Goal: Task Accomplishment & Management: Complete application form

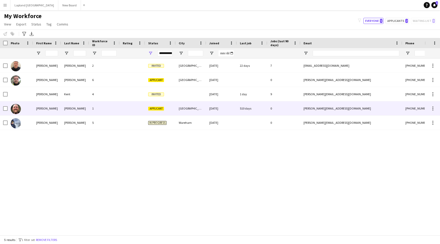
click at [86, 108] on div "[PERSON_NAME]" at bounding box center [75, 108] width 28 height 14
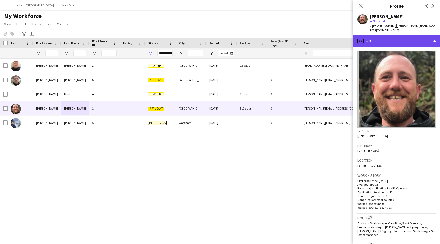
click at [433, 36] on div "profile Bio" at bounding box center [396, 41] width 87 height 12
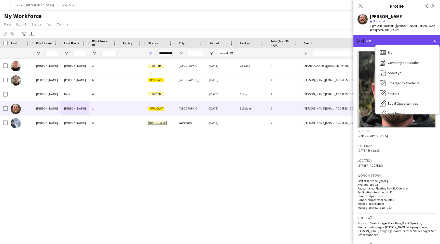
click at [433, 36] on div "profile Bio" at bounding box center [396, 41] width 87 height 12
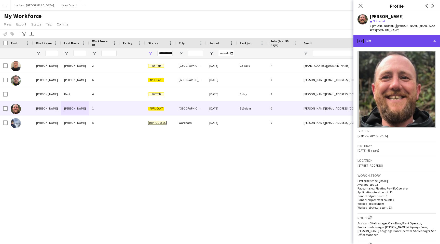
click at [434, 36] on div "profile Bio" at bounding box center [396, 41] width 87 height 12
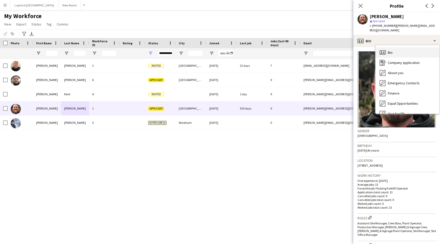
click at [413, 47] on div "Bio Bio" at bounding box center [407, 52] width 64 height 10
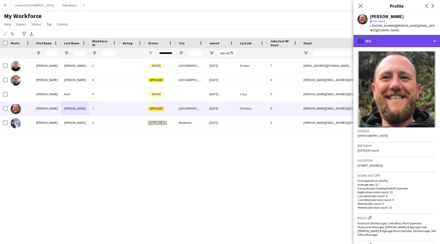
click at [431, 36] on div "profile Bio" at bounding box center [396, 41] width 87 height 12
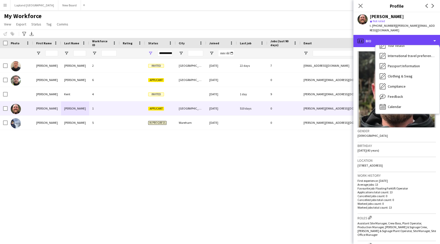
scroll to position [68, 0]
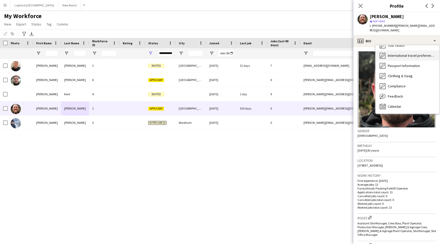
click at [419, 53] on span "International travel preferences" at bounding box center [411, 55] width 47 height 5
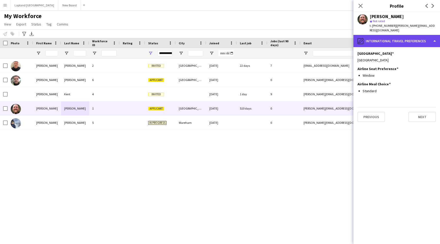
click at [434, 37] on div "pencil4 International travel preferences" at bounding box center [396, 41] width 87 height 12
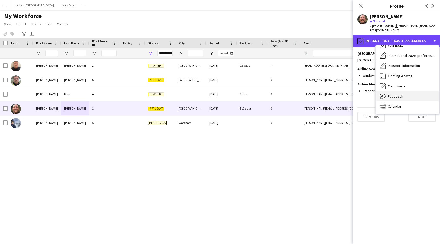
scroll to position [0, 0]
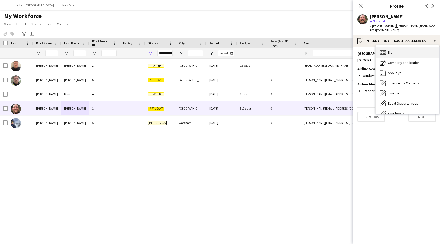
click at [401, 47] on div "Bio Bio" at bounding box center [407, 52] width 64 height 10
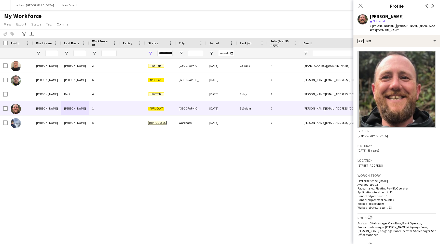
scroll to position [165, 0]
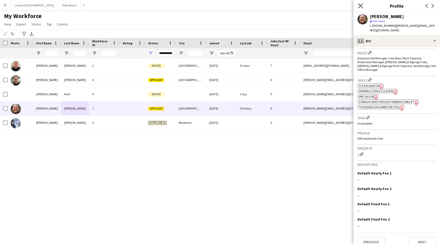
click at [362, 5] on icon "Close pop-in" at bounding box center [360, 5] width 5 height 5
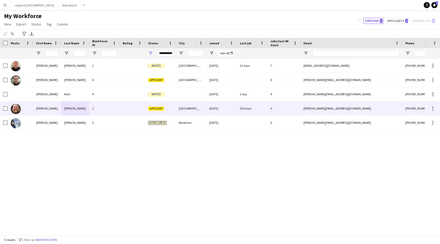
click at [161, 109] on span "Applicant" at bounding box center [156, 109] width 16 height 4
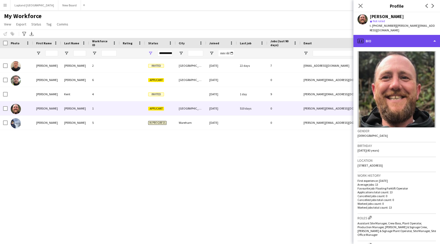
click at [433, 37] on div "profile Bio" at bounding box center [396, 41] width 87 height 12
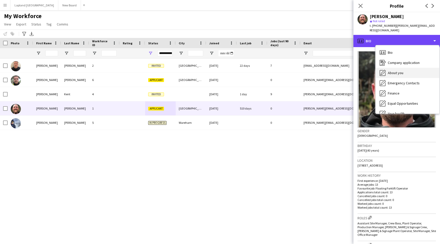
scroll to position [68, 0]
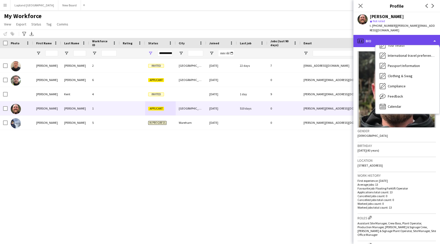
click at [435, 36] on div "profile Bio" at bounding box center [396, 41] width 87 height 12
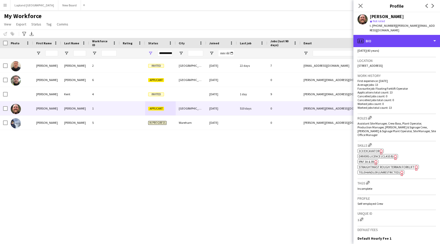
scroll to position [165, 0]
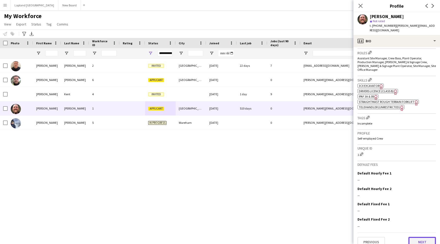
click at [423, 237] on button "Next" at bounding box center [421, 242] width 27 height 10
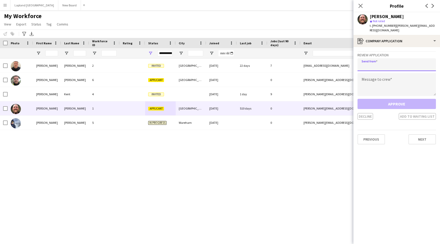
click at [388, 58] on input "email" at bounding box center [396, 64] width 78 height 13
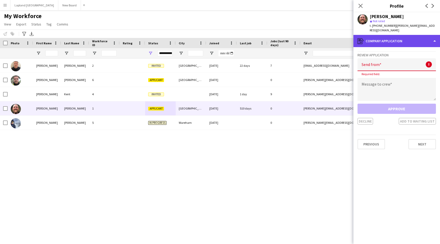
click at [429, 36] on div "register Company application" at bounding box center [396, 41] width 87 height 12
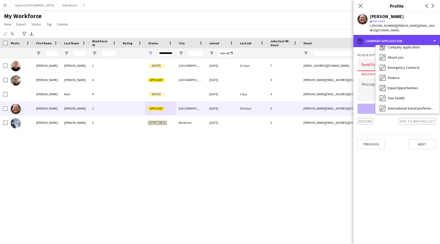
scroll to position [0, 0]
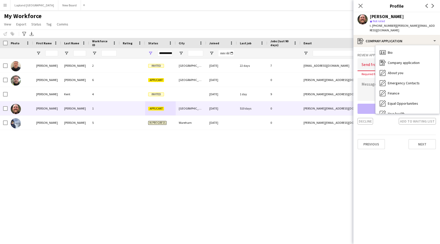
click at [362, 60] on input "email" at bounding box center [396, 64] width 78 height 13
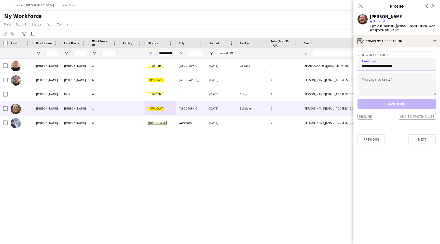
type input "**********"
click at [376, 77] on textarea at bounding box center [396, 84] width 78 height 23
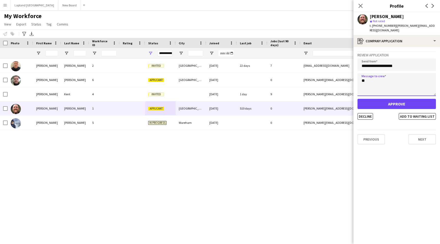
type textarea "*"
type textarea "**********"
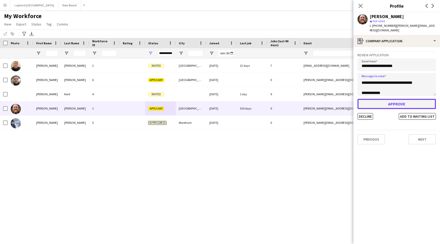
click at [403, 99] on button "Approve" at bounding box center [396, 104] width 78 height 10
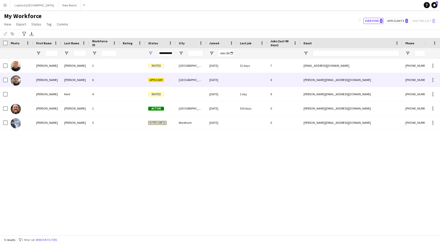
click at [180, 79] on div "[GEOGRAPHIC_DATA]" at bounding box center [191, 80] width 31 height 14
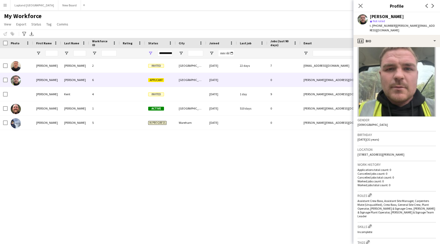
scroll to position [0, 0]
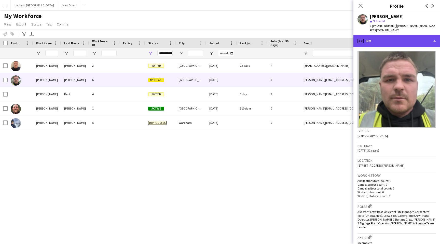
click at [433, 35] on div "profile Bio" at bounding box center [396, 41] width 87 height 12
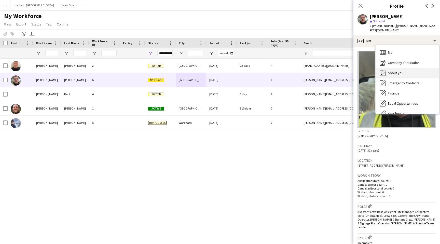
click at [404, 68] on div "About you About you" at bounding box center [407, 73] width 64 height 10
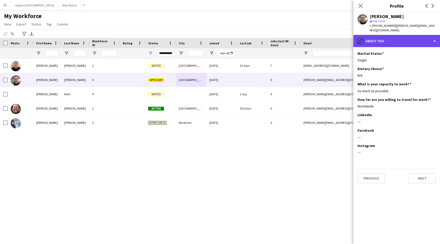
click at [432, 37] on div "pencil4 About you" at bounding box center [396, 41] width 87 height 12
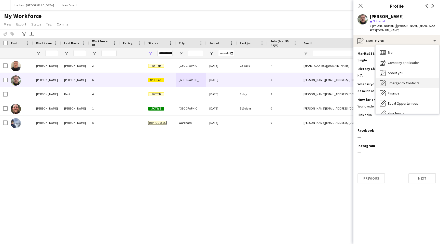
click at [400, 81] on span "Emergency Contacts" at bounding box center [404, 83] width 32 height 5
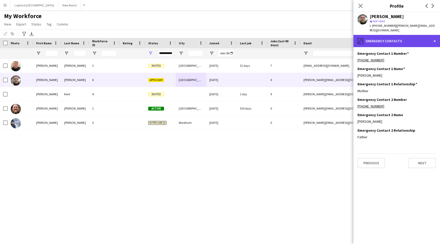
click at [433, 35] on div "pencil4 Emergency Contacts" at bounding box center [396, 41] width 87 height 12
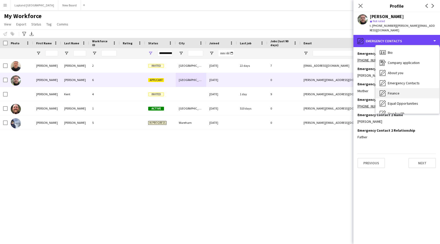
scroll to position [68, 0]
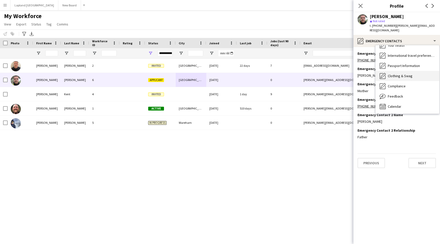
click at [404, 74] on span "Clothing & Swag" at bounding box center [400, 76] width 25 height 5
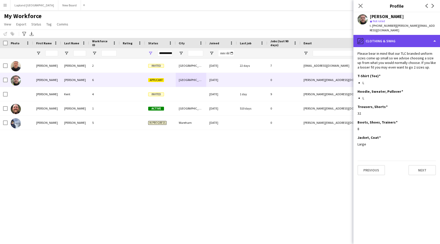
click at [431, 35] on div "pencil4 Clothing & Swag" at bounding box center [396, 41] width 87 height 12
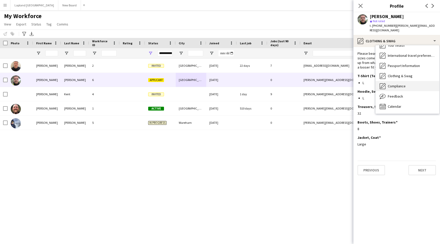
click at [403, 84] on span "Compliance" at bounding box center [397, 86] width 18 height 5
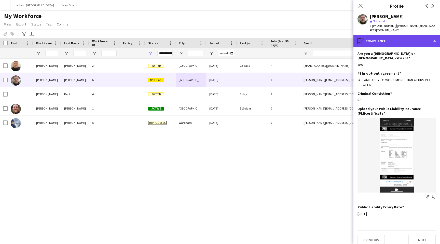
click at [430, 36] on div "pencil4 Compliance" at bounding box center [396, 41] width 87 height 12
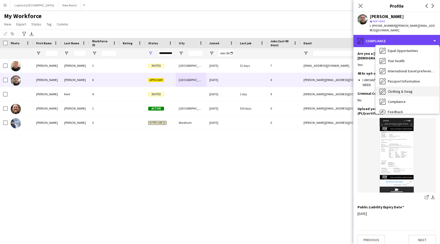
scroll to position [52, 0]
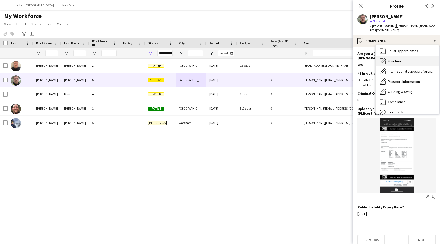
click at [409, 56] on div "Your health Your health" at bounding box center [407, 61] width 64 height 10
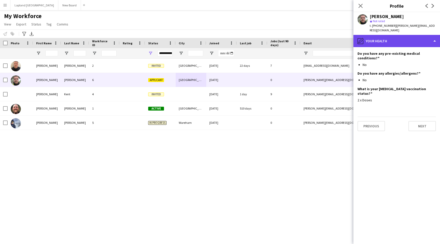
click at [432, 35] on div "pencil4 Your health" at bounding box center [396, 41] width 87 height 12
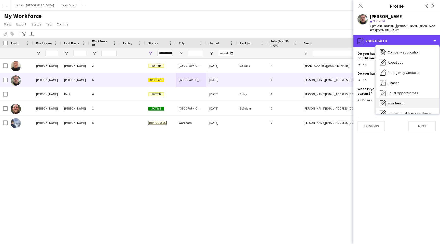
scroll to position [5, 0]
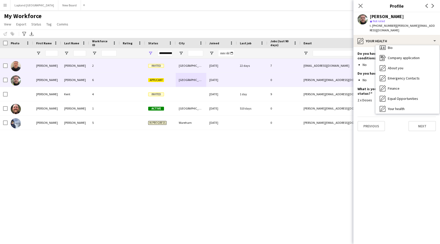
click at [159, 65] on span "Invited" at bounding box center [156, 66] width 16 height 4
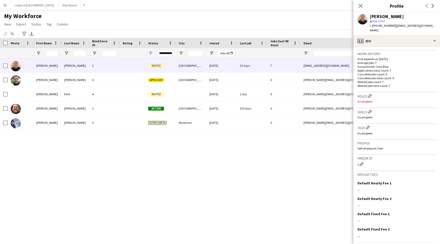
scroll to position [134, 0]
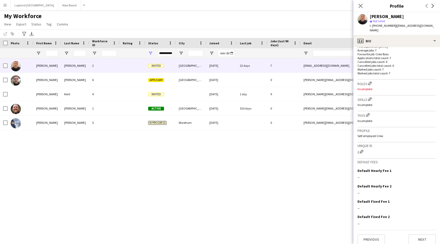
click at [365, 87] on p "Incomplete" at bounding box center [396, 89] width 78 height 4
click at [363, 81] on h3 "Roles Edit crew company roles" at bounding box center [396, 83] width 78 height 5
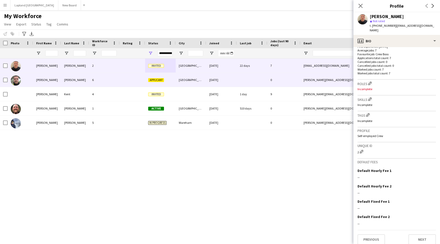
click at [152, 78] on span "Applicant" at bounding box center [156, 80] width 16 height 4
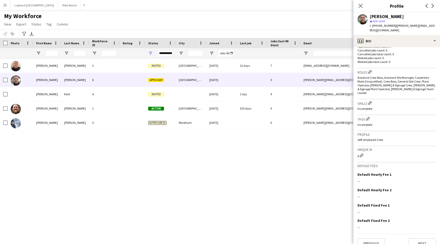
scroll to position [133, 0]
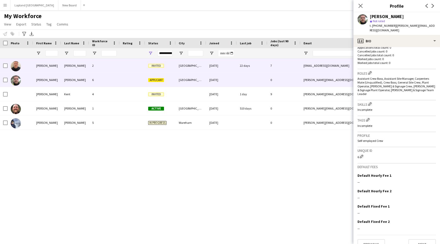
click at [179, 68] on div "[GEOGRAPHIC_DATA]" at bounding box center [191, 66] width 31 height 14
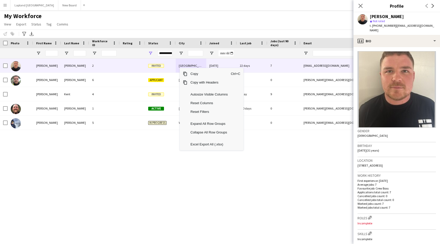
click at [145, 160] on div "[PERSON_NAME] 2 Invited Exeter [DATE] 22 days 7 [EMAIL_ADDRESS][DOMAIN_NAME] [P…" at bounding box center [212, 147] width 424 height 176
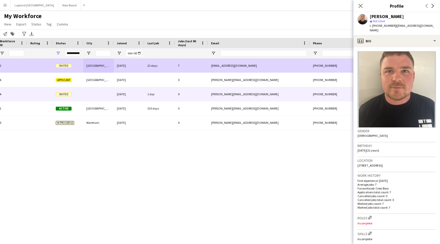
scroll to position [0, 127]
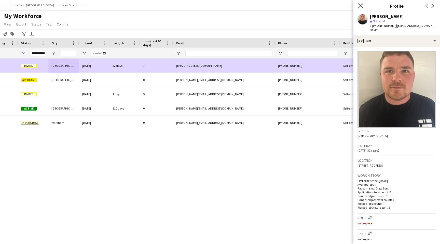
click at [360, 5] on icon "Close pop-in" at bounding box center [360, 5] width 5 height 5
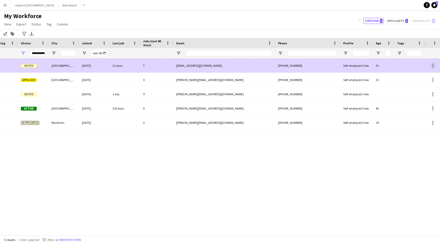
click at [430, 64] on div at bounding box center [433, 66] width 6 height 6
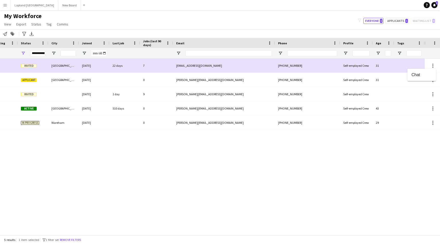
click at [434, 41] on div at bounding box center [220, 122] width 440 height 244
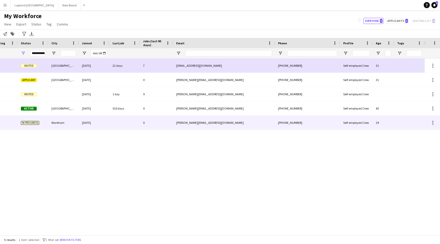
scroll to position [0, 0]
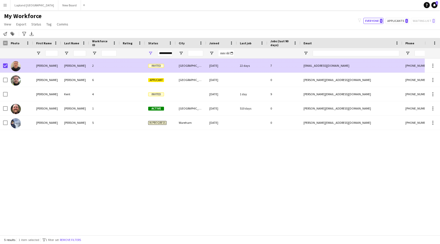
click at [110, 66] on div "2" at bounding box center [104, 66] width 31 height 14
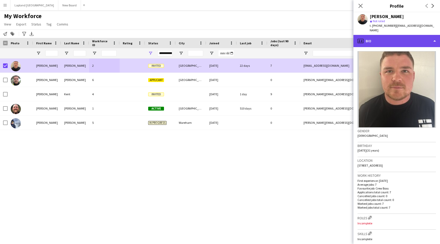
click at [434, 37] on div "profile Bio" at bounding box center [396, 41] width 87 height 12
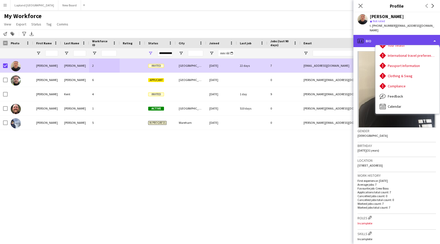
click at [435, 35] on div "profile Bio" at bounding box center [396, 41] width 87 height 12
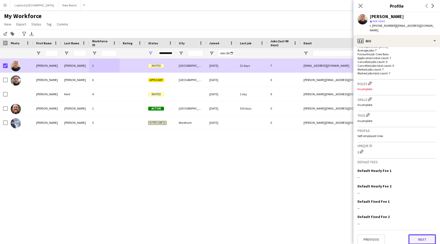
click at [424, 234] on button "Next" at bounding box center [421, 239] width 27 height 10
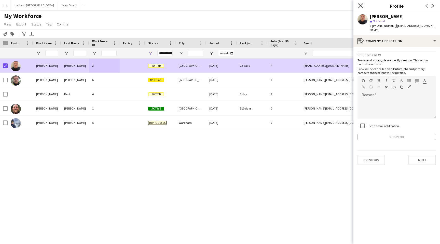
click at [361, 6] on icon at bounding box center [360, 5] width 5 height 5
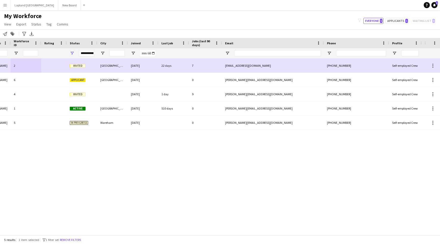
scroll to position [0, 127]
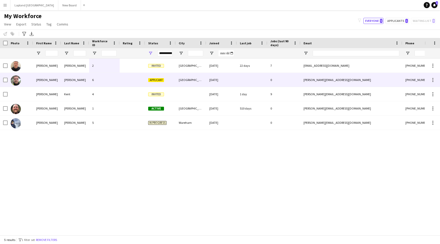
click at [76, 78] on div "[PERSON_NAME]" at bounding box center [75, 80] width 28 height 14
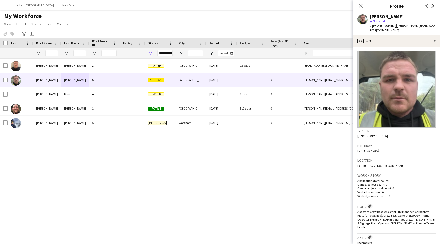
click at [433, 6] on icon at bounding box center [432, 6] width 3 height 4
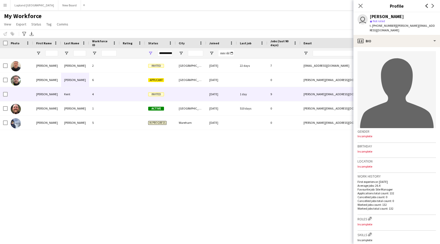
click at [428, 5] on icon "Previous" at bounding box center [426, 6] width 4 height 4
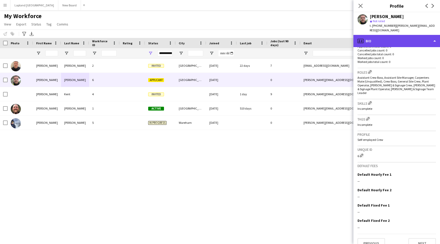
click at [431, 36] on div "profile Bio" at bounding box center [396, 41] width 87 height 12
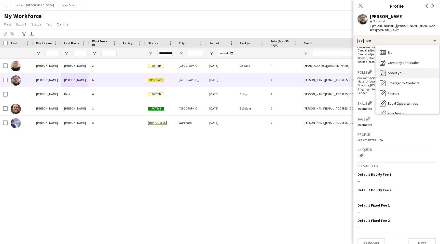
click at [399, 70] on span "About you" at bounding box center [396, 72] width 16 height 5
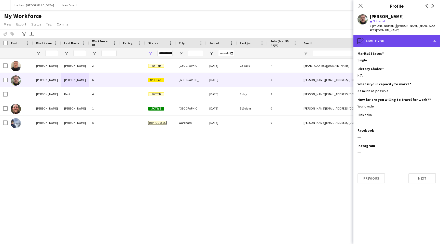
click at [430, 37] on div "pencil4 About you" at bounding box center [396, 41] width 87 height 12
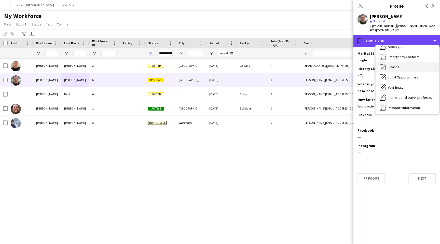
scroll to position [26, 0]
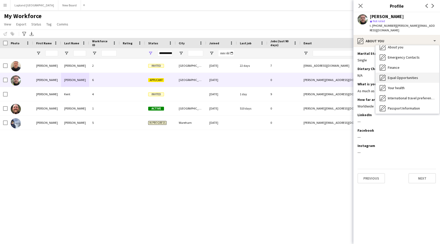
click at [400, 75] on span "Equal Opportunities" at bounding box center [403, 77] width 30 height 5
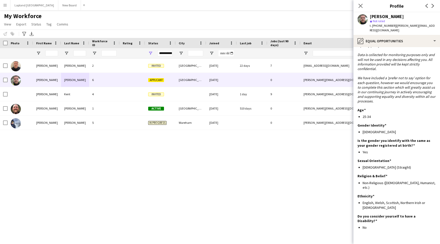
scroll to position [15, 0]
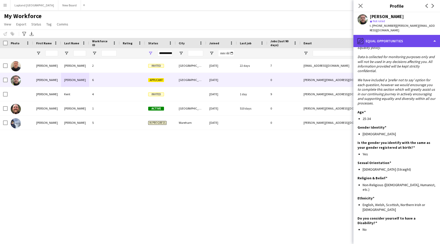
click at [430, 37] on div "pencil4 Equal Opportunities" at bounding box center [396, 41] width 87 height 12
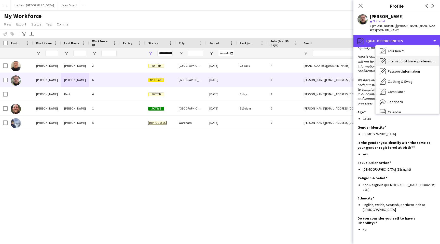
scroll to position [63, 0]
click at [408, 58] on div "International travel preferences International travel preferences" at bounding box center [407, 60] width 64 height 10
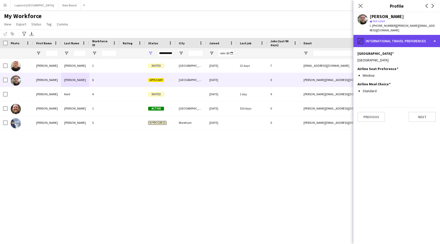
click at [434, 36] on div "pencil4 International travel preferences" at bounding box center [396, 41] width 87 height 12
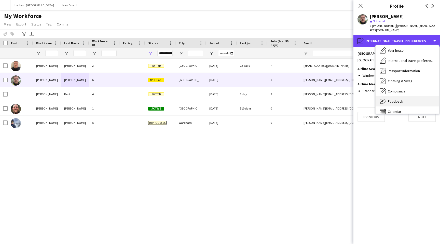
scroll to position [68, 0]
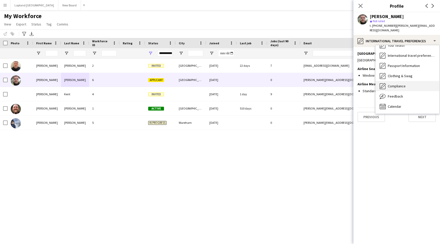
click at [405, 85] on div "Compliance Compliance" at bounding box center [407, 86] width 64 height 10
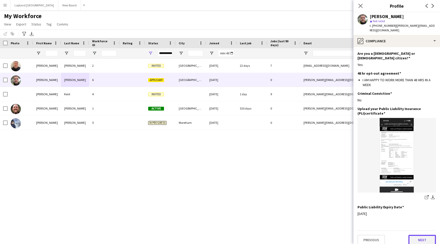
click at [423, 235] on button "Next" at bounding box center [421, 240] width 27 height 10
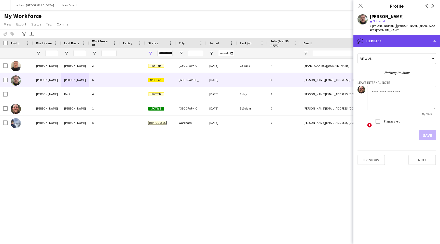
click at [430, 38] on div "bubble-pencil Feedback" at bounding box center [396, 41] width 87 height 12
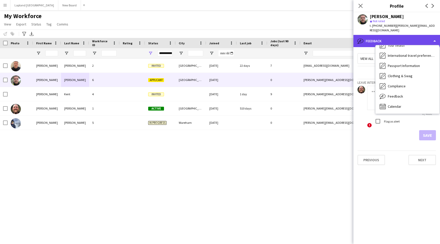
click at [430, 38] on div "bubble-pencil Feedback" at bounding box center [396, 41] width 87 height 12
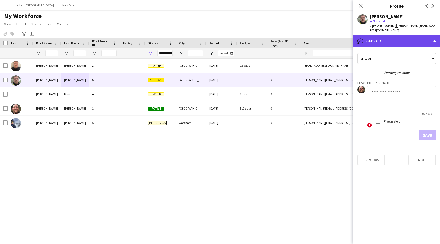
click at [427, 36] on div "bubble-pencil Feedback" at bounding box center [396, 41] width 87 height 12
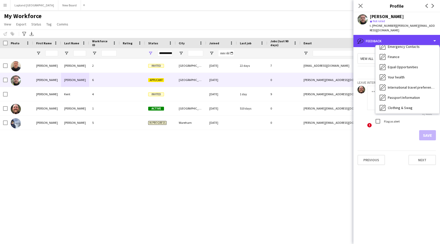
scroll to position [0, 0]
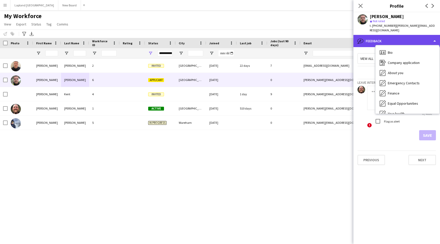
click at [431, 36] on div "bubble-pencil Feedback" at bounding box center [396, 41] width 87 height 12
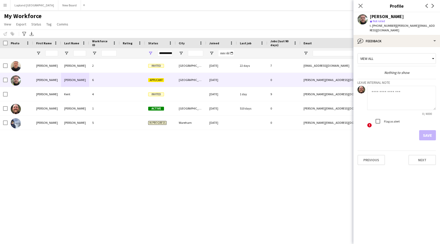
click at [431, 54] on icon at bounding box center [432, 58] width 5 height 10
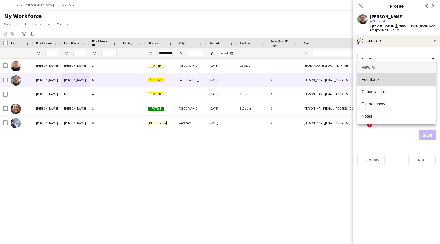
click at [376, 81] on span "Feedback" at bounding box center [396, 79] width 70 height 5
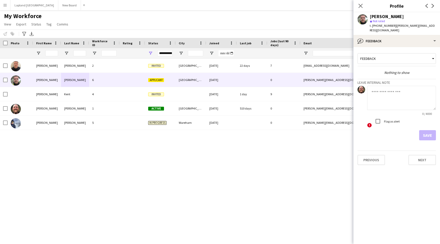
click at [386, 90] on textarea at bounding box center [401, 98] width 69 height 24
type textarea "*"
click at [429, 157] on button "Next" at bounding box center [421, 160] width 27 height 10
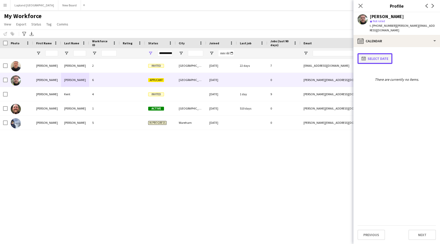
click at [380, 53] on button "calendar-full Select date" at bounding box center [374, 58] width 35 height 11
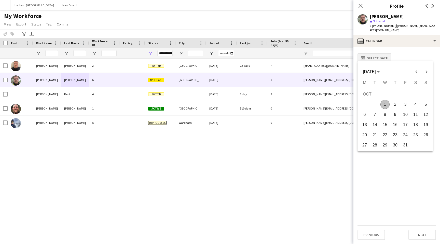
click at [380, 53] on div at bounding box center [220, 122] width 440 height 244
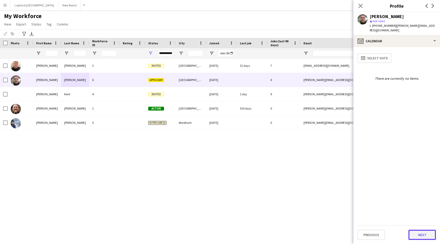
click at [423, 233] on button "Next" at bounding box center [421, 235] width 27 height 10
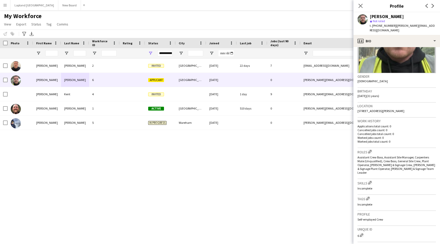
scroll to position [134, 0]
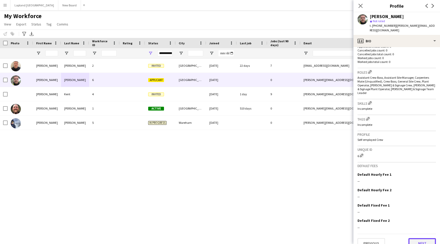
click at [425, 238] on button "Next" at bounding box center [421, 243] width 27 height 10
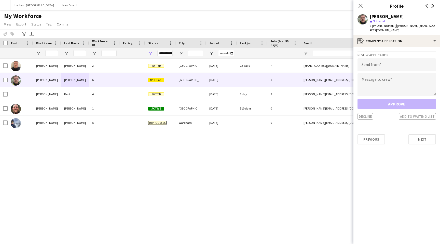
click at [433, 5] on icon at bounding box center [432, 6] width 3 height 4
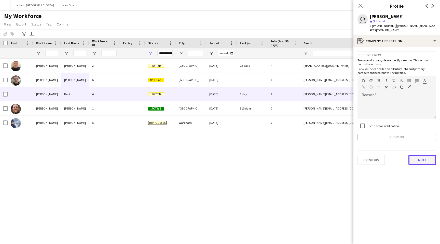
click at [429, 158] on button "Next" at bounding box center [421, 160] width 27 height 10
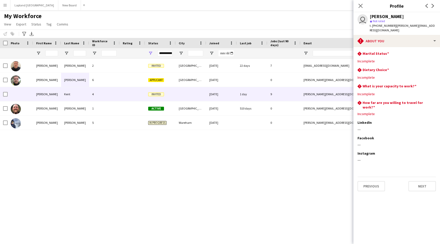
click at [430, 7] on app-icon "Next" at bounding box center [433, 6] width 6 height 6
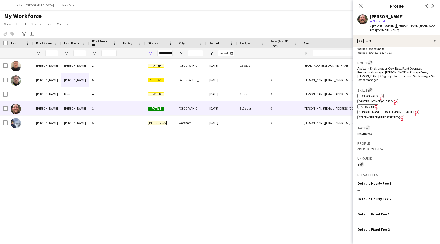
scroll to position [165, 0]
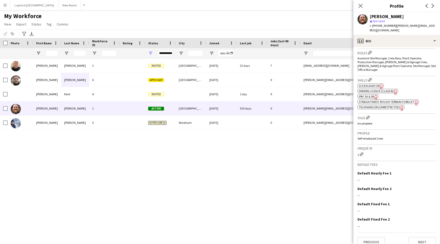
click at [222, 187] on div "[PERSON_NAME] 2 Invited [GEOGRAPHIC_DATA] [DATE] 22 days 7 [EMAIL_ADDRESS][DOMA…" at bounding box center [212, 147] width 424 height 176
click at [361, 5] on icon "Close pop-in" at bounding box center [360, 5] width 5 height 5
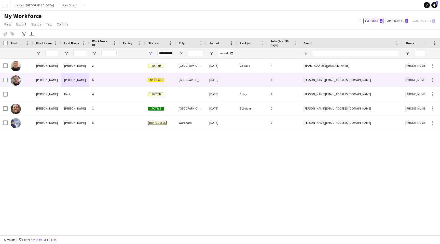
click at [361, 80] on div "[PERSON_NAME][EMAIL_ADDRESS][DOMAIN_NAME]" at bounding box center [351, 80] width 102 height 14
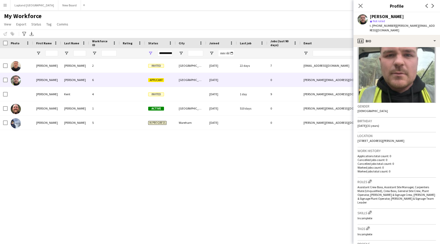
scroll to position [23, 0]
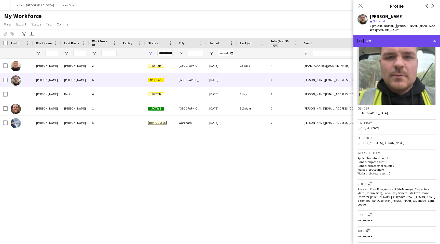
click at [432, 35] on div "profile Bio" at bounding box center [396, 41] width 87 height 12
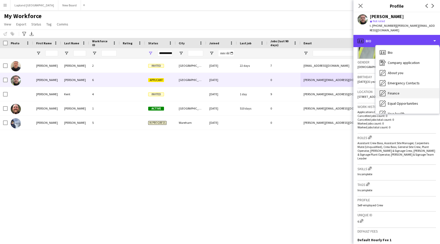
scroll to position [68, 0]
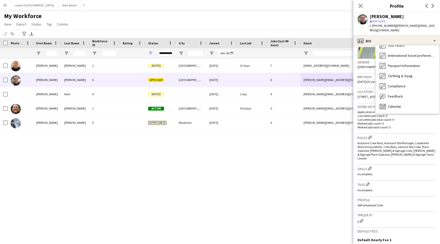
click at [403, 168] on div "Skills Edit crew company skills Incomplete" at bounding box center [396, 173] width 78 height 16
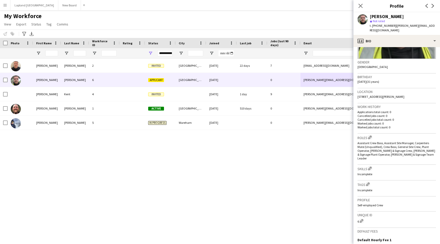
scroll to position [134, 0]
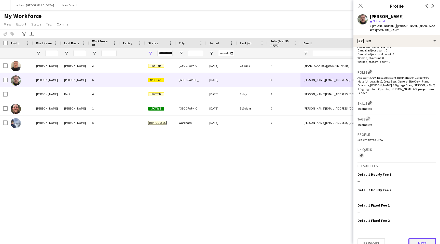
click at [420, 238] on button "Next" at bounding box center [421, 243] width 27 height 10
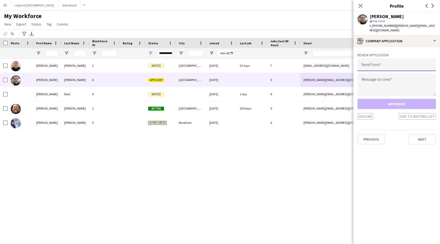
click at [379, 62] on input "email" at bounding box center [396, 64] width 78 height 13
type input "**********"
click at [380, 75] on textarea at bounding box center [396, 84] width 78 height 23
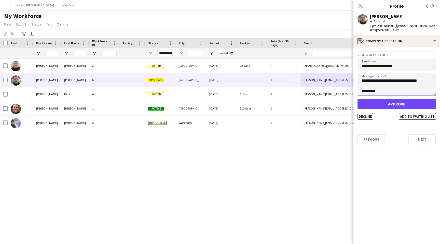
type textarea "**********"
click at [404, 100] on button "Approve" at bounding box center [396, 104] width 78 height 10
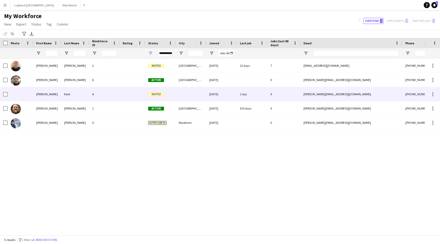
click at [195, 94] on div at bounding box center [191, 94] width 31 height 14
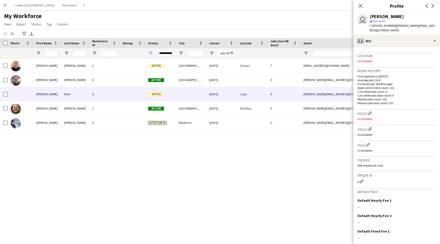
scroll to position [135, 0]
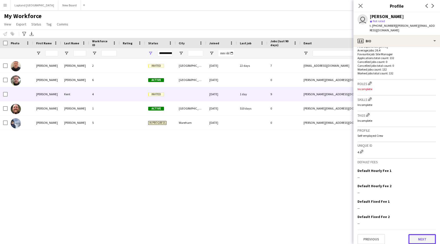
click at [415, 234] on button "Next" at bounding box center [421, 239] width 27 height 10
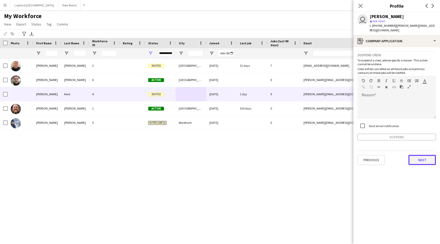
click at [424, 155] on button "Next" at bounding box center [421, 160] width 27 height 10
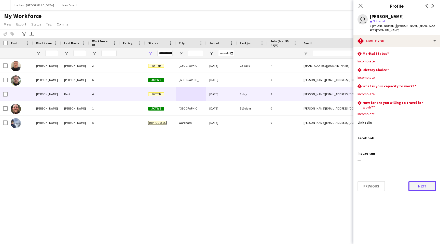
click at [425, 181] on button "Next" at bounding box center [421, 186] width 27 height 10
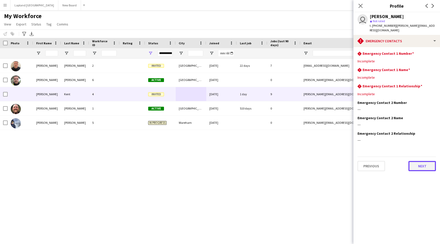
click at [427, 161] on button "Next" at bounding box center [421, 166] width 27 height 10
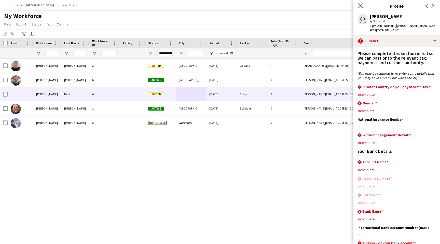
click at [361, 7] on icon "Close pop-in" at bounding box center [360, 5] width 5 height 5
